Goal: Task Accomplishment & Management: Use online tool/utility

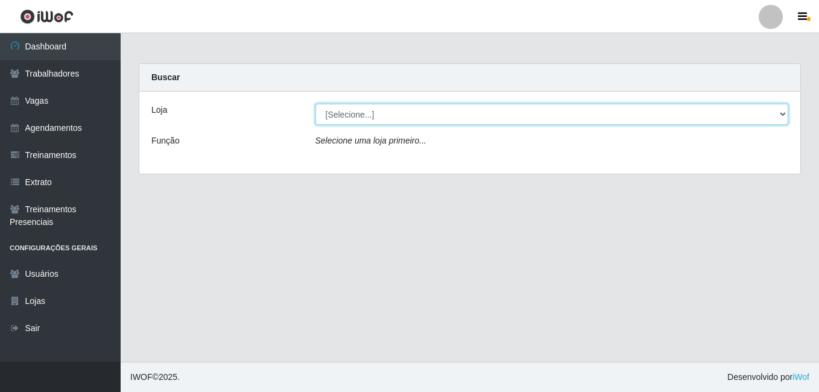
drag, startPoint x: 0, startPoint y: 0, endPoint x: 775, endPoint y: 116, distance: 783.8
click at [775, 116] on select "[Selecione...] [GEOGRAPHIC_DATA] - [DATE][GEOGRAPHIC_DATA]" at bounding box center [551, 114] width 473 height 21
select select "471"
click at [315, 104] on select "[Selecione...] [GEOGRAPHIC_DATA] - [DATE][GEOGRAPHIC_DATA]" at bounding box center [551, 114] width 473 height 21
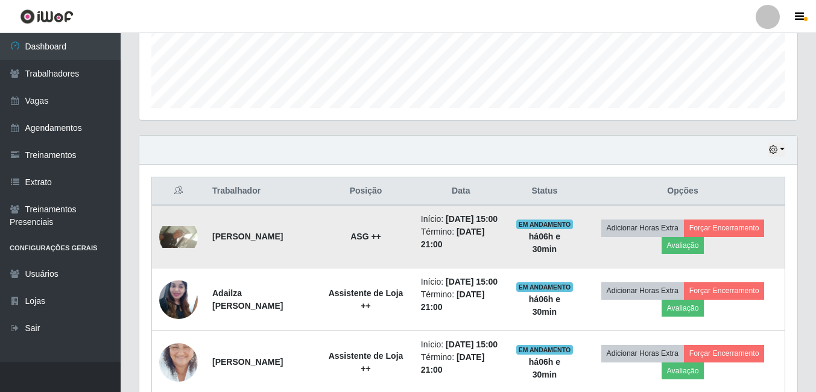
scroll to position [422, 0]
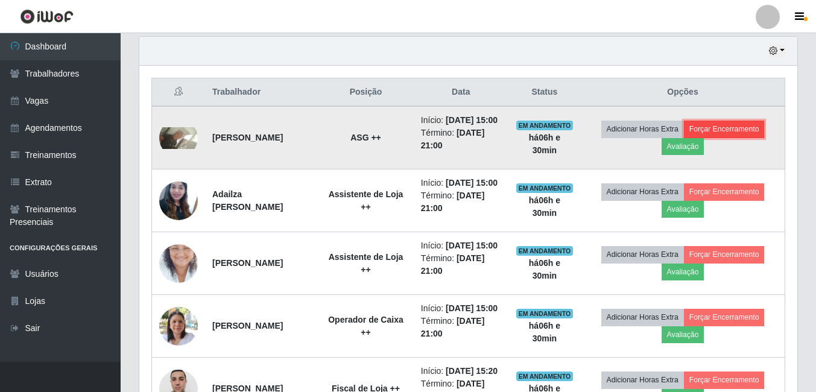
click at [718, 135] on button "Forçar Encerramento" at bounding box center [724, 129] width 81 height 17
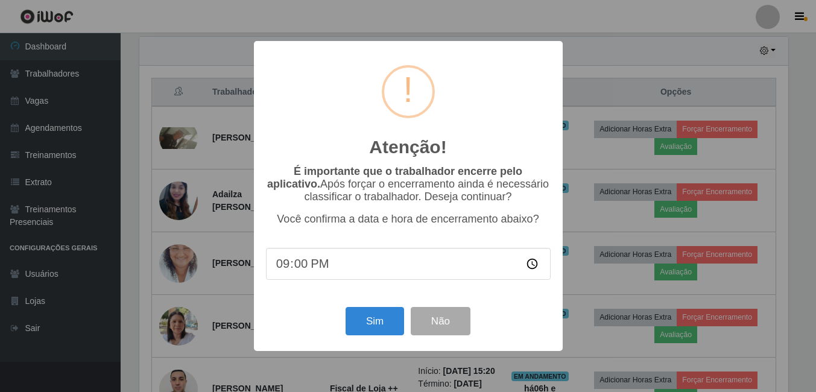
scroll to position [250, 652]
click at [393, 331] on button "Sim" at bounding box center [376, 321] width 59 height 28
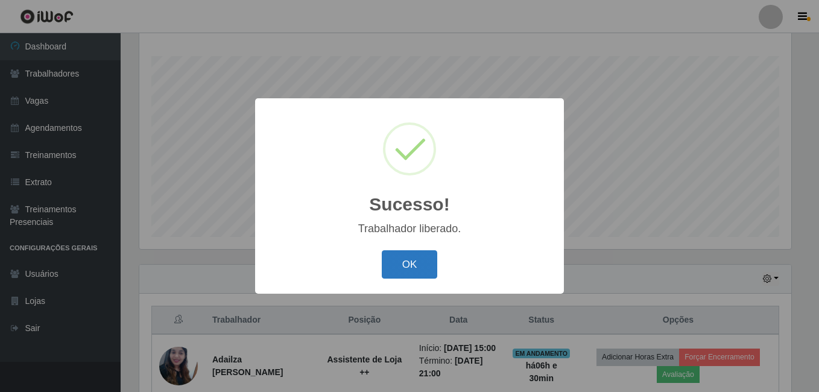
click at [413, 268] on button "OK" at bounding box center [410, 264] width 56 height 28
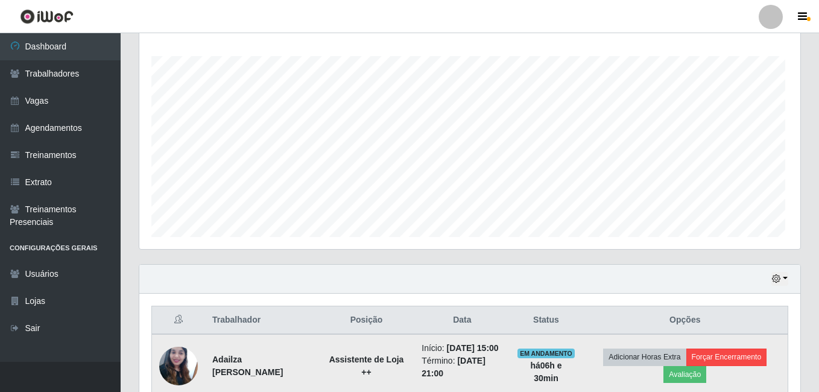
scroll to position [250, 658]
click at [738, 364] on button "Forçar Encerramento" at bounding box center [724, 357] width 81 height 17
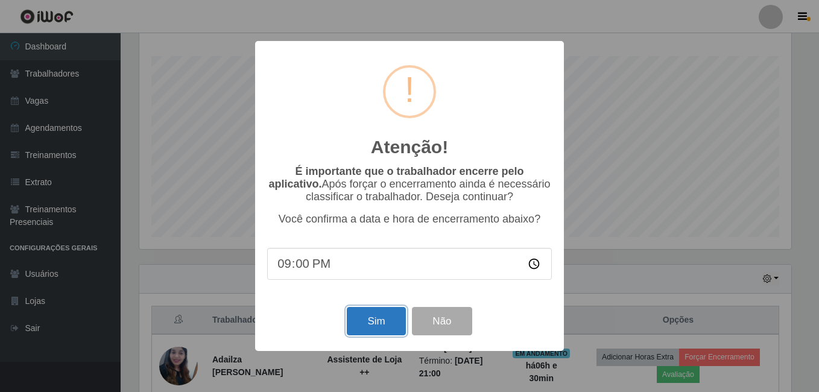
click at [376, 328] on button "Sim" at bounding box center [376, 321] width 59 height 28
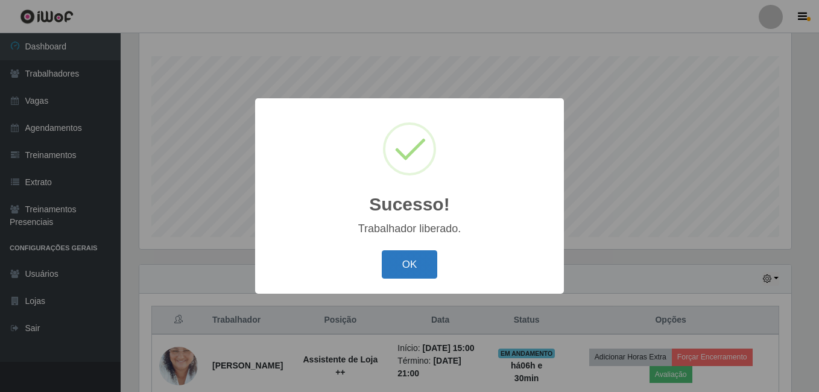
click at [422, 259] on button "OK" at bounding box center [410, 264] width 56 height 28
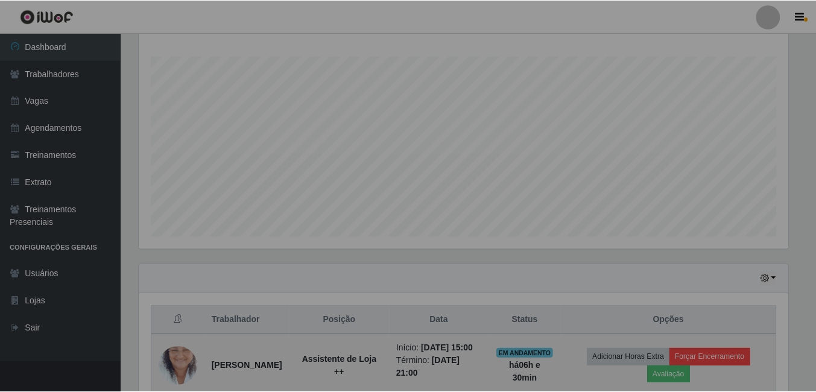
scroll to position [250, 658]
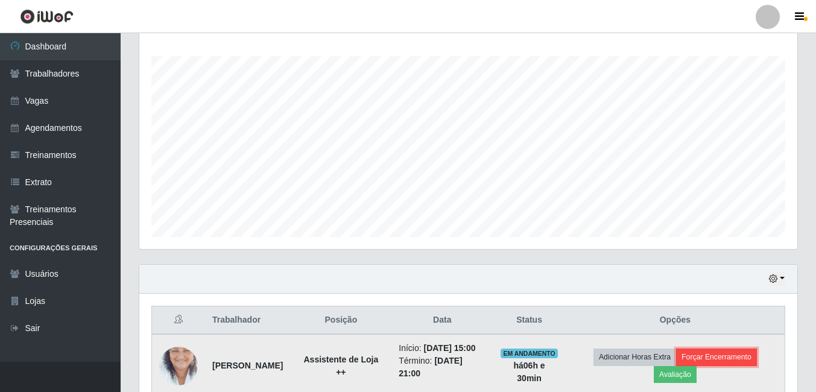
click at [745, 359] on button "Forçar Encerramento" at bounding box center [716, 357] width 81 height 17
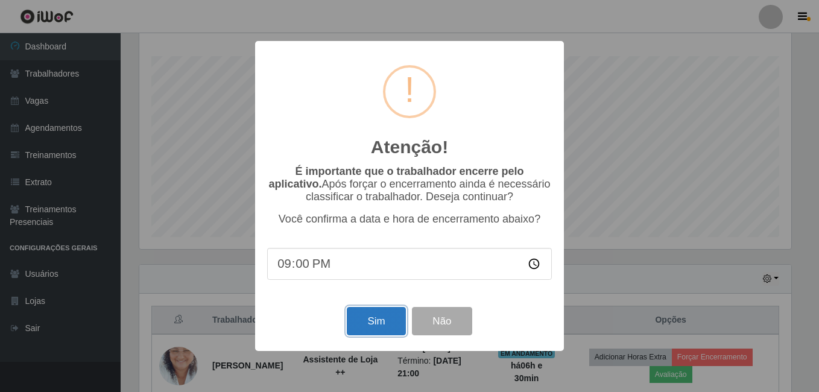
click at [358, 314] on button "Sim" at bounding box center [376, 321] width 59 height 28
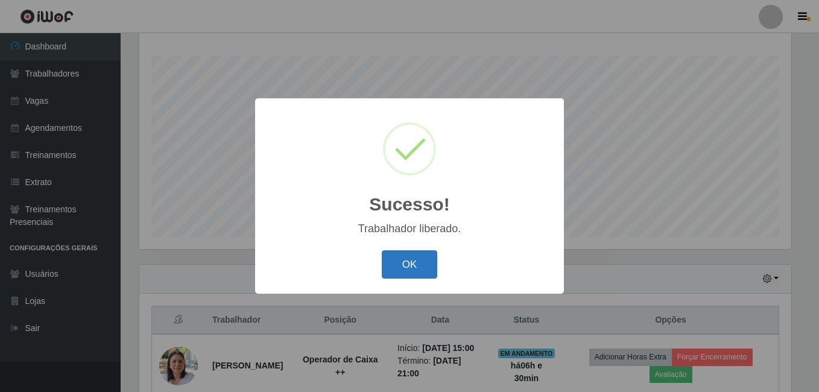
click at [419, 251] on button "OK" at bounding box center [410, 264] width 56 height 28
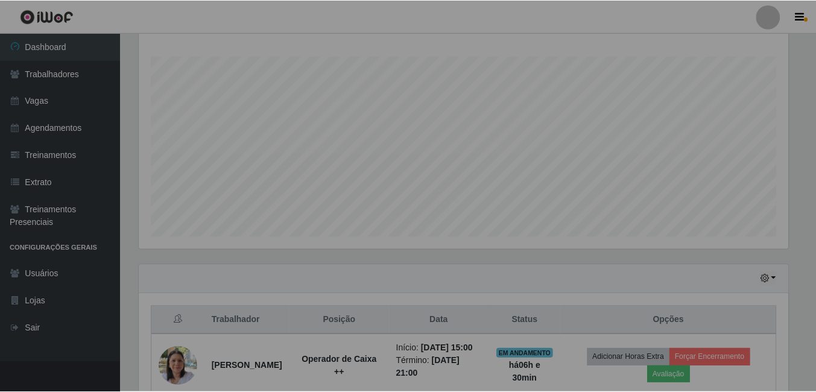
scroll to position [0, 0]
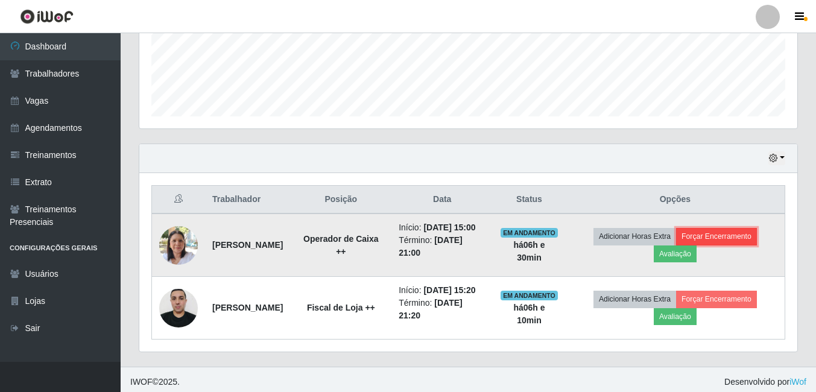
click at [748, 241] on button "Forçar Encerramento" at bounding box center [716, 236] width 81 height 17
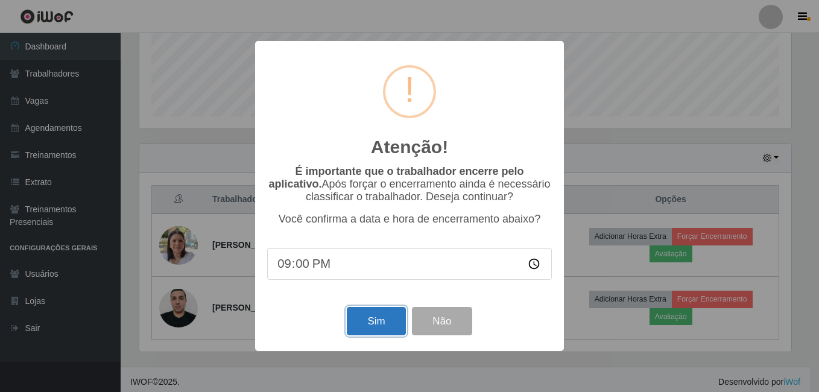
click at [383, 328] on button "Sim" at bounding box center [376, 321] width 59 height 28
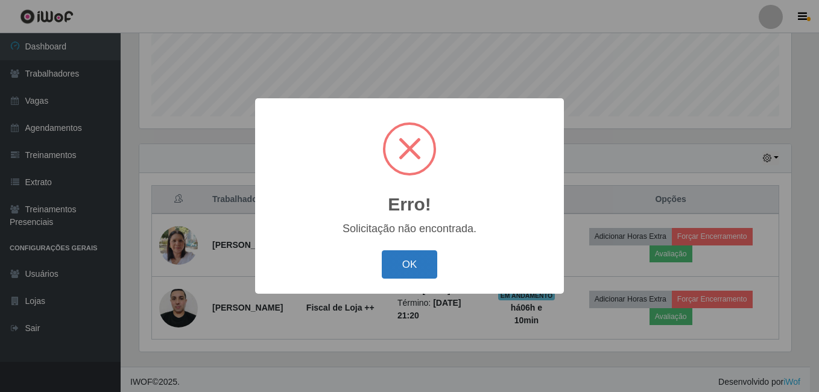
click at [416, 273] on button "OK" at bounding box center [410, 264] width 56 height 28
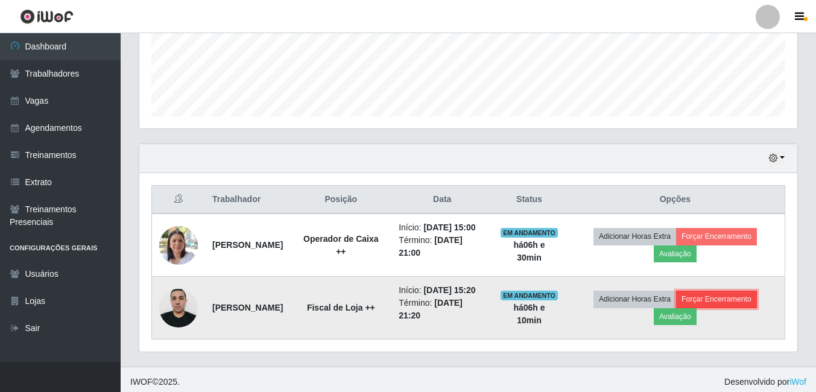
click at [730, 308] on button "Forçar Encerramento" at bounding box center [716, 299] width 81 height 17
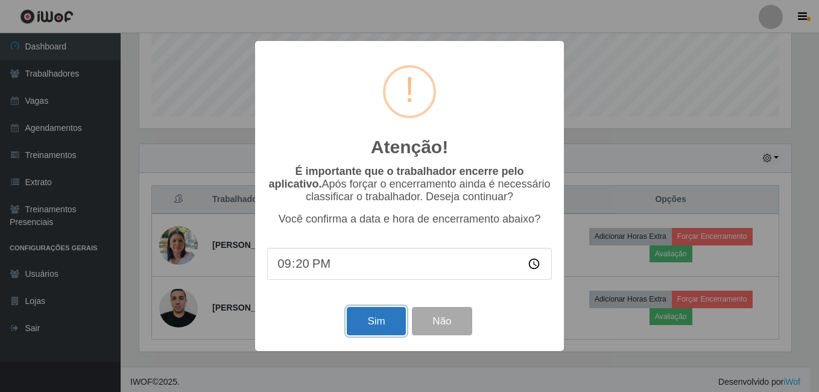
click at [390, 320] on button "Sim" at bounding box center [376, 321] width 59 height 28
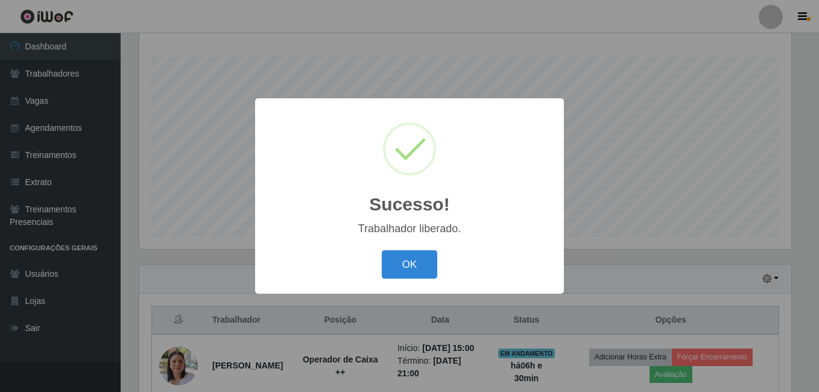
click at [414, 242] on div "Sucesso! × Trabalhador liberado. OK Cancel" at bounding box center [409, 195] width 309 height 195
click at [420, 262] on button "OK" at bounding box center [410, 264] width 56 height 28
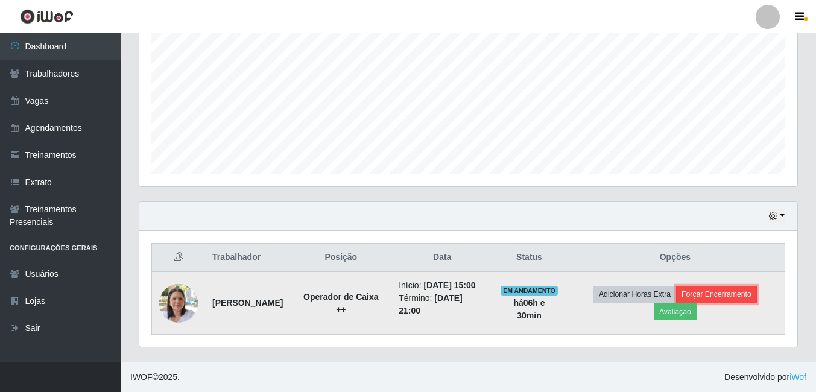
click at [727, 293] on button "Forçar Encerramento" at bounding box center [716, 294] width 81 height 17
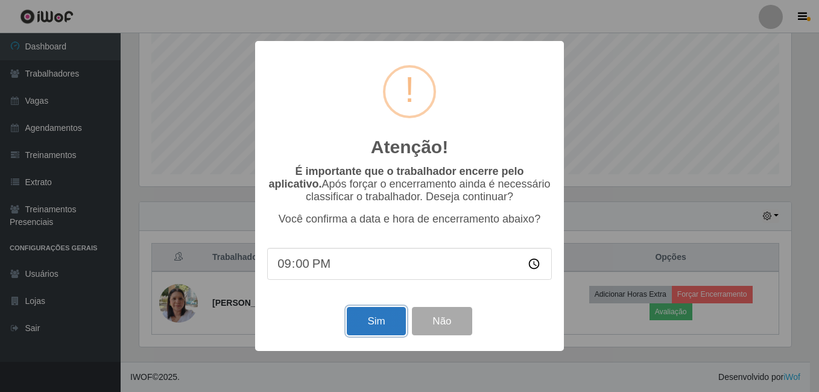
click at [385, 329] on button "Sim" at bounding box center [376, 321] width 59 height 28
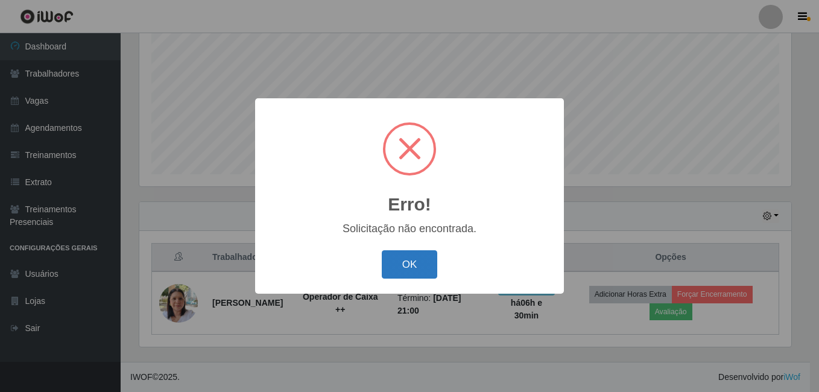
click at [410, 268] on button "OK" at bounding box center [410, 264] width 56 height 28
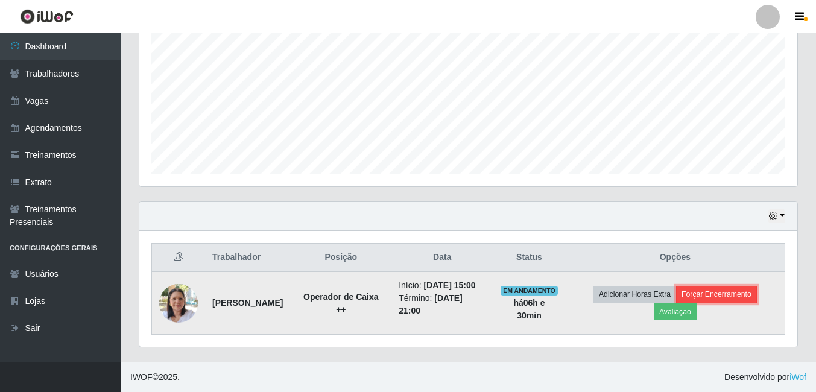
click at [732, 290] on button "Forçar Encerramento" at bounding box center [716, 294] width 81 height 17
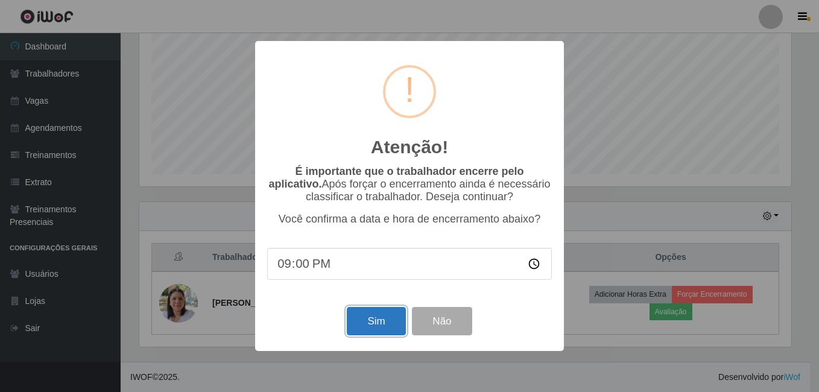
click at [385, 328] on button "Sim" at bounding box center [376, 321] width 59 height 28
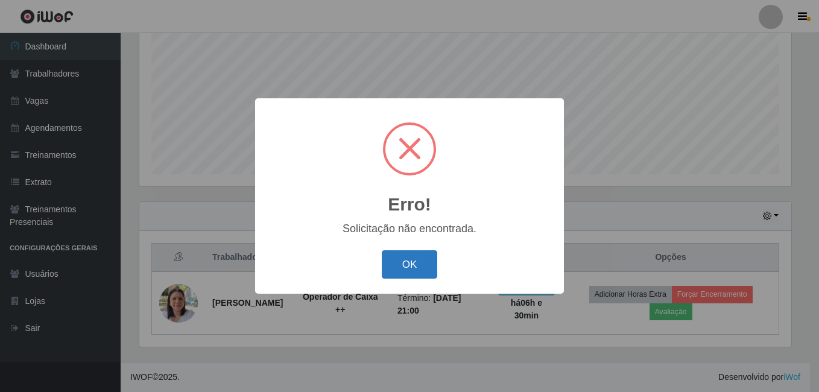
click at [417, 267] on button "OK" at bounding box center [410, 264] width 56 height 28
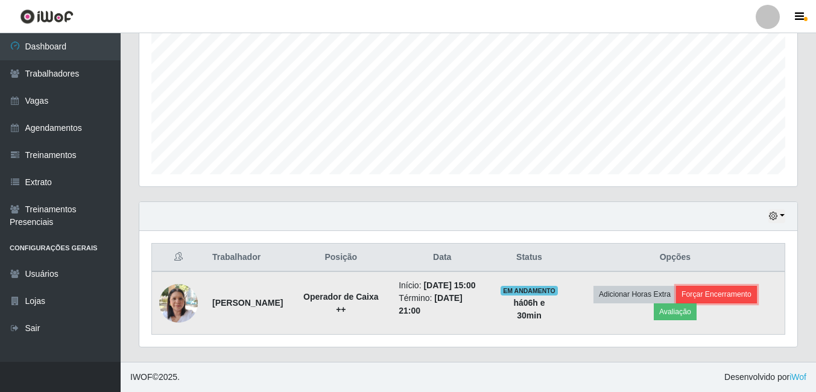
click at [718, 286] on button "Forçar Encerramento" at bounding box center [716, 294] width 81 height 17
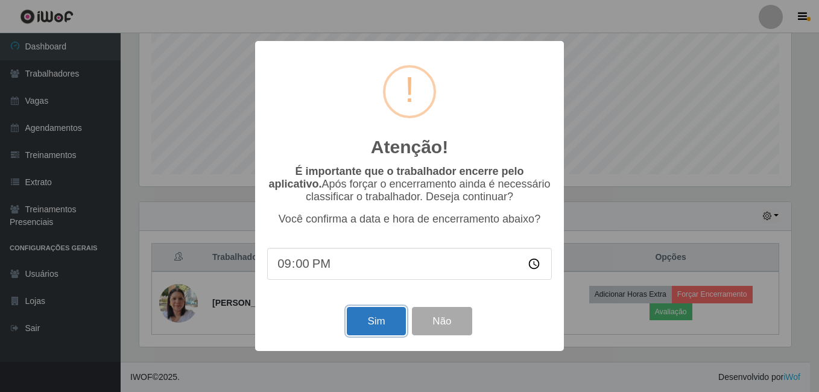
click at [373, 329] on button "Sim" at bounding box center [376, 321] width 59 height 28
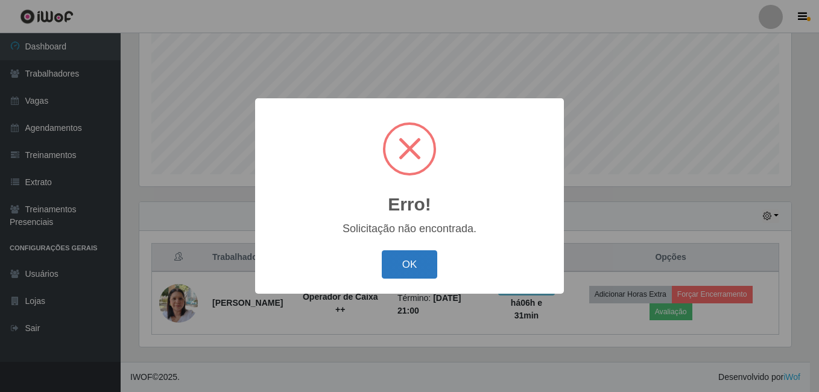
click at [402, 271] on button "OK" at bounding box center [410, 264] width 56 height 28
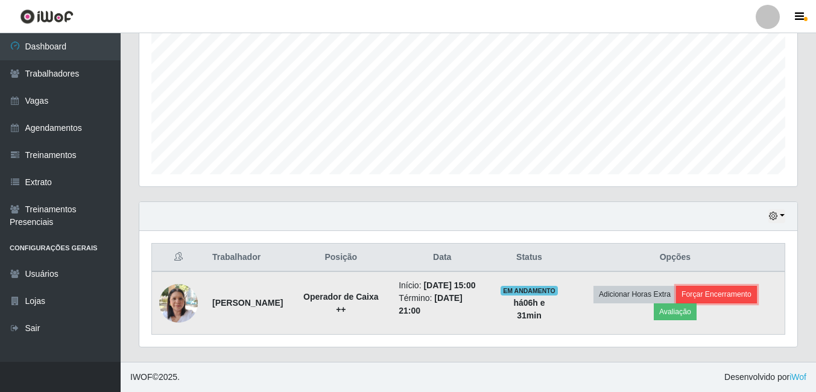
click at [733, 289] on button "Forçar Encerramento" at bounding box center [716, 294] width 81 height 17
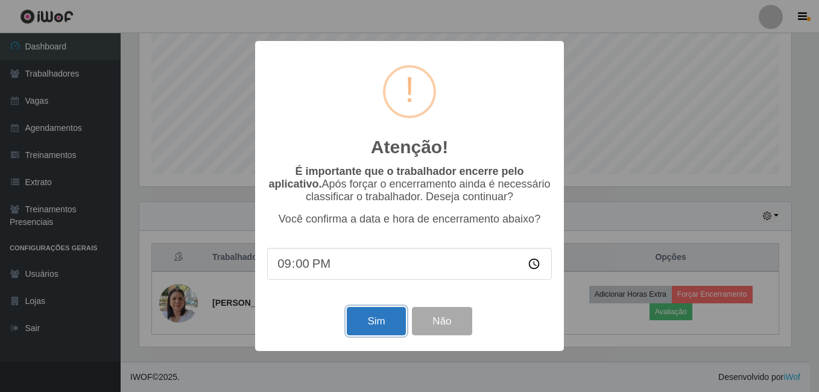
click at [374, 335] on button "Sim" at bounding box center [376, 321] width 59 height 28
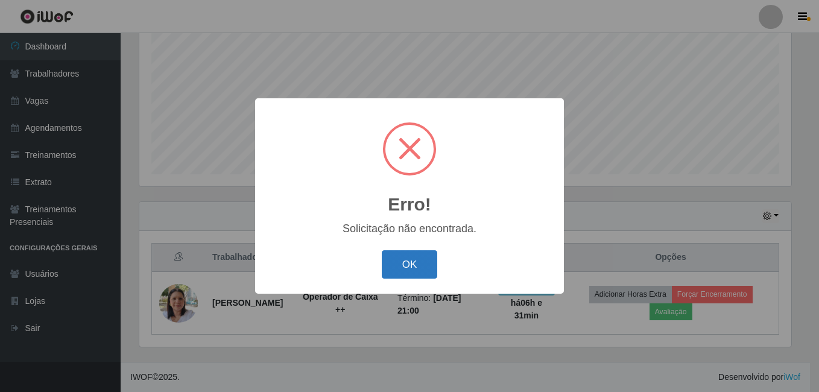
click at [410, 266] on button "OK" at bounding box center [410, 264] width 56 height 28
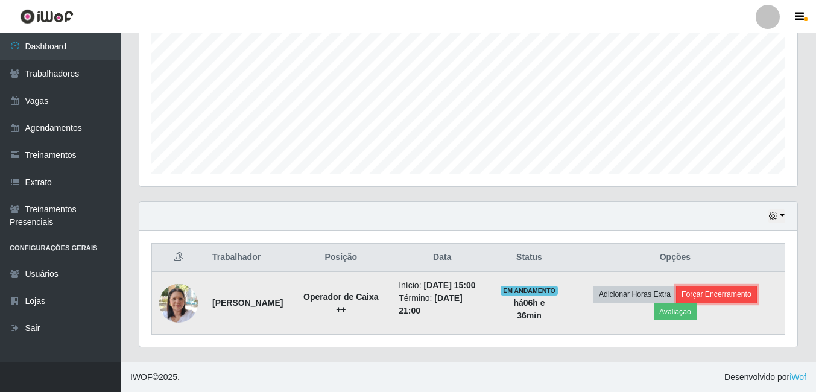
click at [737, 288] on button "Forçar Encerramento" at bounding box center [716, 294] width 81 height 17
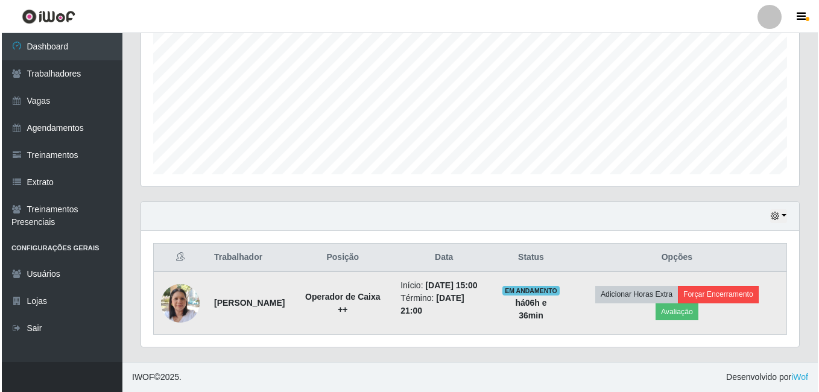
scroll to position [250, 652]
